Goal: Information Seeking & Learning: Learn about a topic

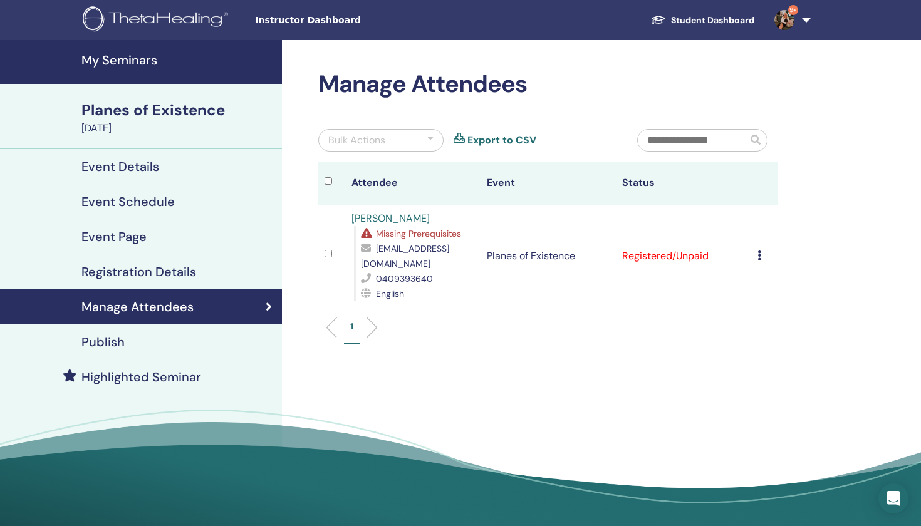
click at [788, 24] on img at bounding box center [784, 20] width 20 height 20
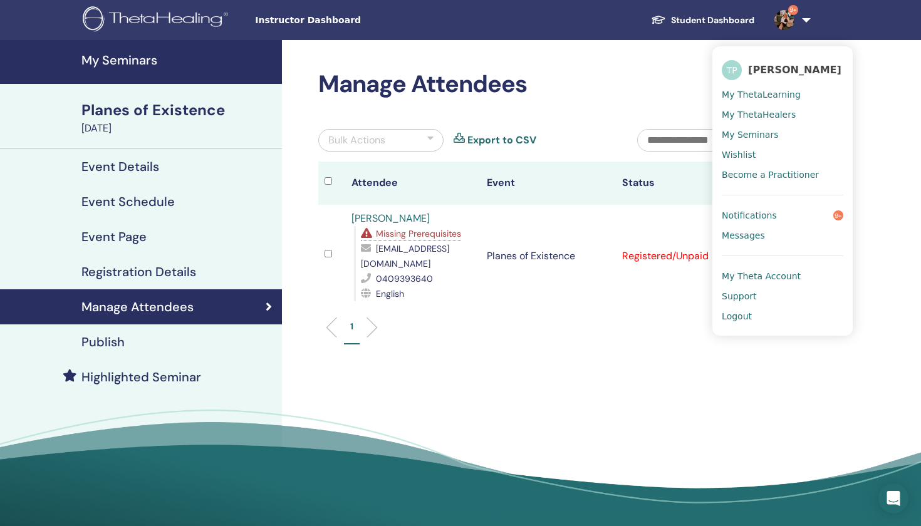
click at [738, 135] on span "My Seminars" at bounding box center [750, 134] width 56 height 11
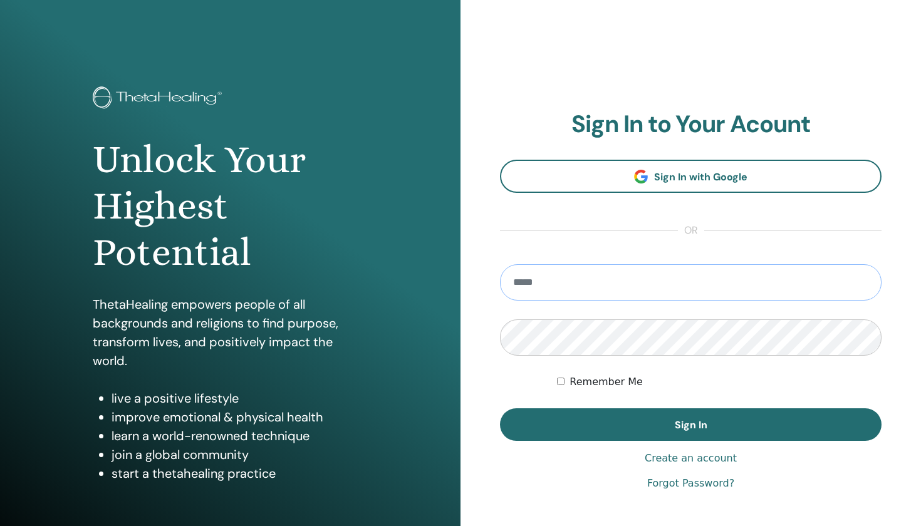
type input "**********"
click at [690, 425] on button "Sign In" at bounding box center [691, 424] width 382 height 33
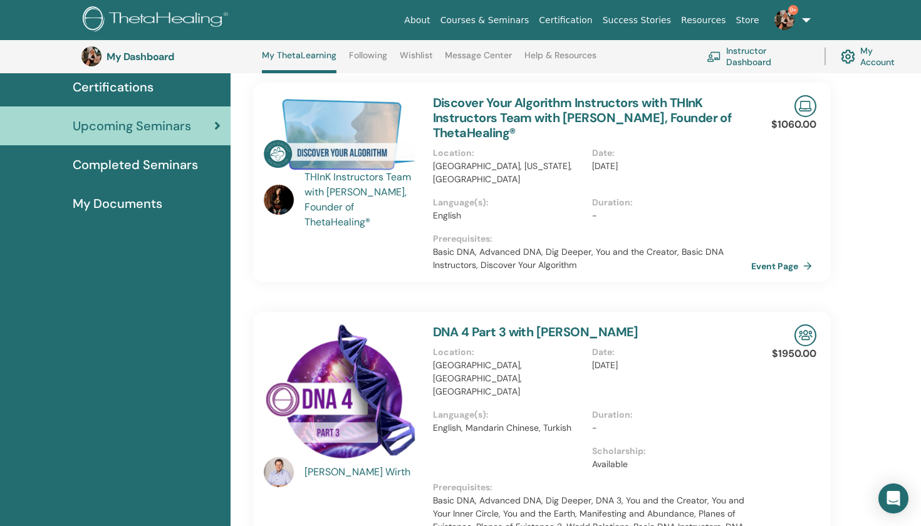
scroll to position [126, 0]
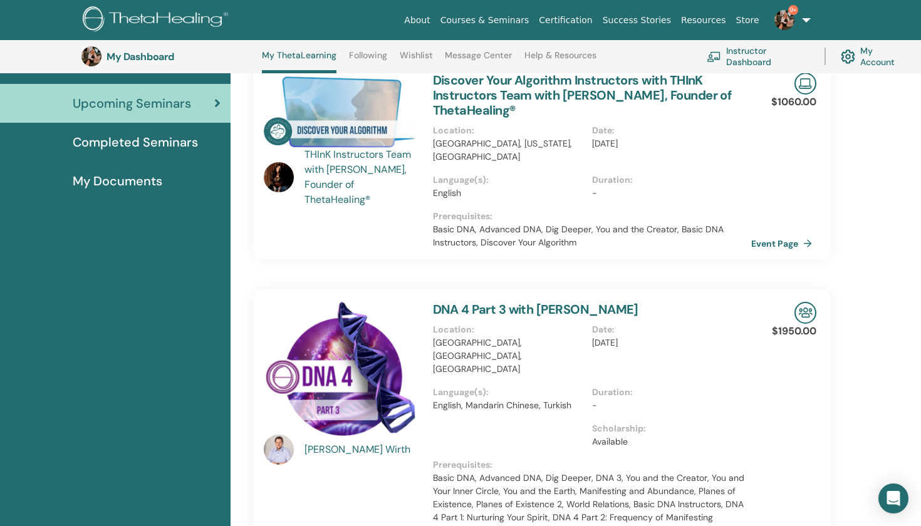
click at [558, 308] on link "DNA 4 Part 3 with Matthias Wirth" at bounding box center [535, 309] width 205 height 16
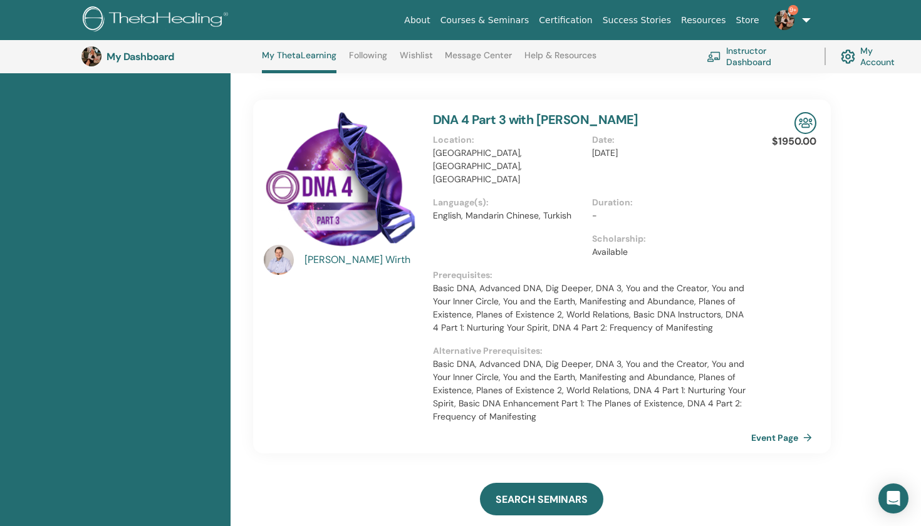
scroll to position [319, 0]
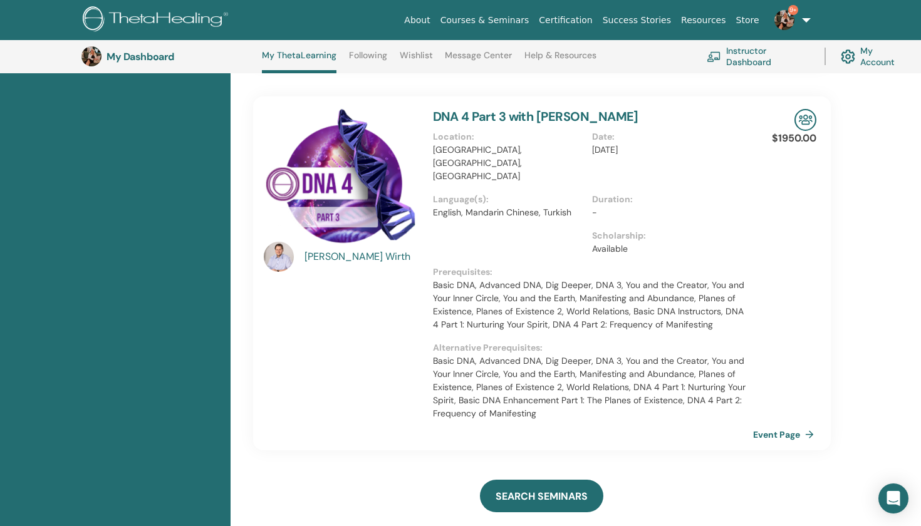
click at [763, 425] on link "Event Page" at bounding box center [786, 434] width 66 height 19
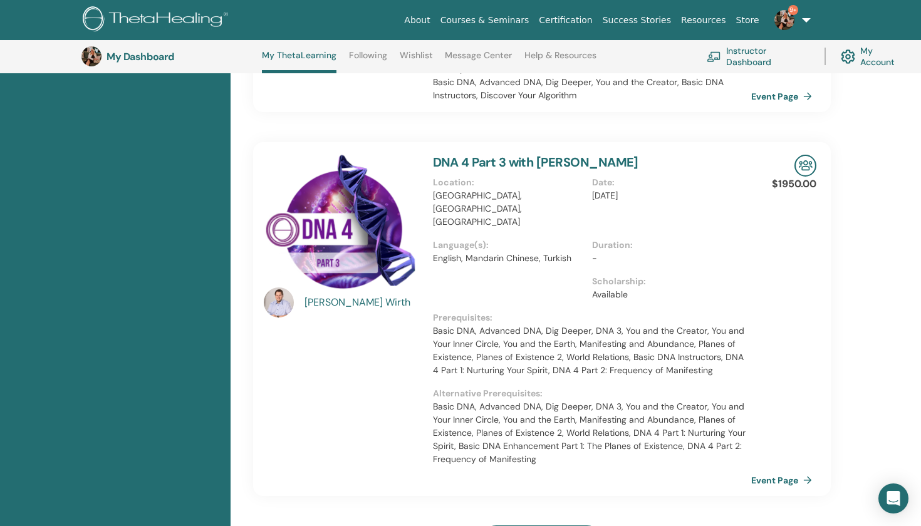
scroll to position [306, 0]
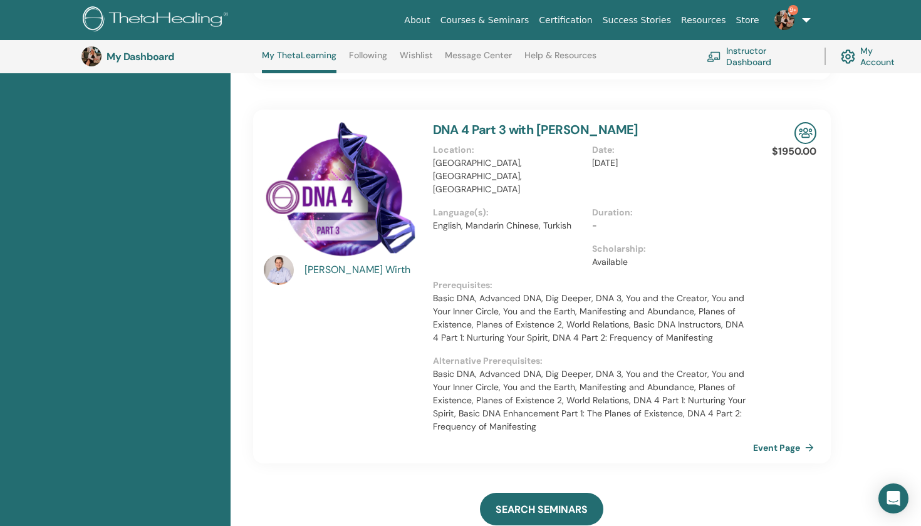
click at [774, 439] on link "Event Page" at bounding box center [786, 448] width 66 height 19
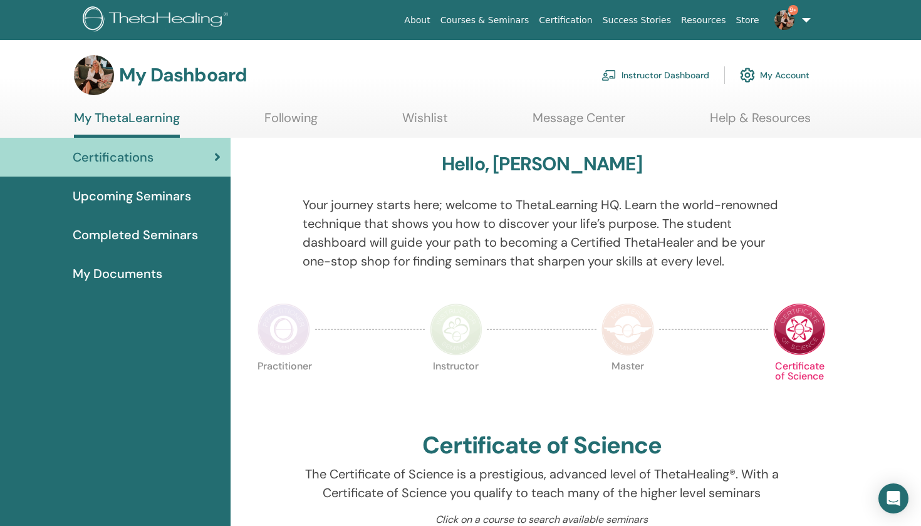
click at [140, 199] on span "Upcoming Seminars" at bounding box center [132, 196] width 118 height 19
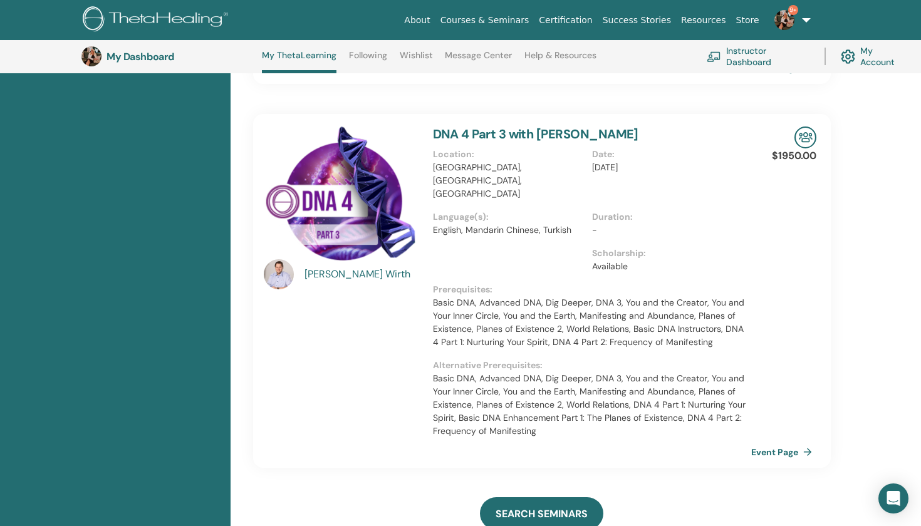
scroll to position [303, 0]
